Goal: Obtain resource: Download file/media

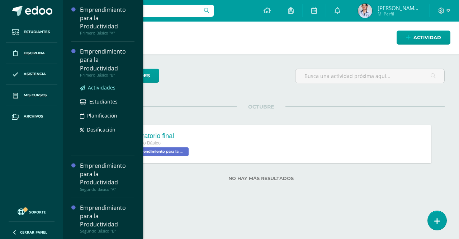
click at [99, 88] on span "Actividades" at bounding box center [102, 87] width 28 height 7
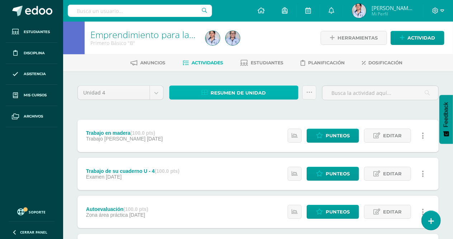
click at [268, 92] on link "Resumen de unidad" at bounding box center [233, 92] width 129 height 14
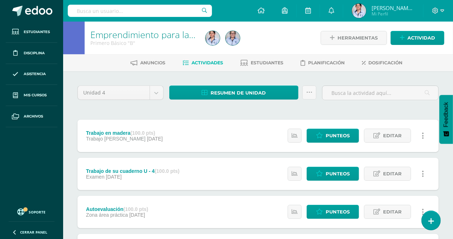
click at [273, 62] on span "Estudiantes" at bounding box center [267, 62] width 33 height 5
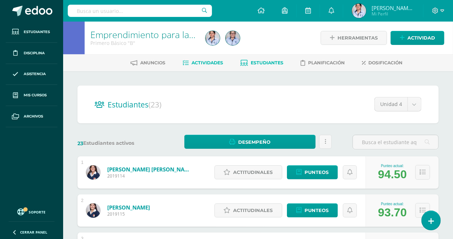
click at [206, 61] on span "Actividades" at bounding box center [208, 62] width 32 height 5
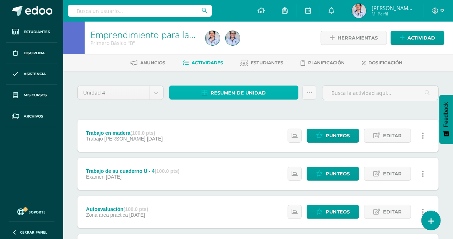
click at [223, 94] on span "Resumen de unidad" at bounding box center [238, 92] width 55 height 13
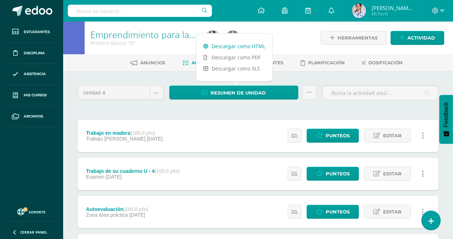
click at [227, 46] on link "Descargar como HTML" at bounding box center [234, 46] width 76 height 11
